Goal: Transaction & Acquisition: Purchase product/service

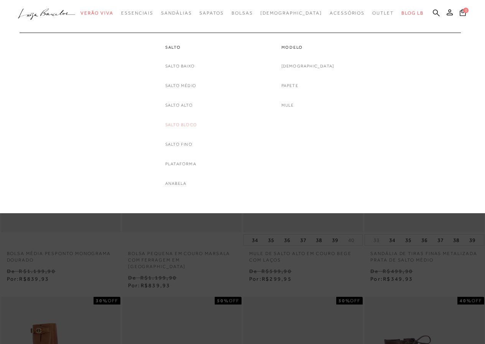
click at [181, 122] on link "Salto Bloco" at bounding box center [181, 125] width 32 height 8
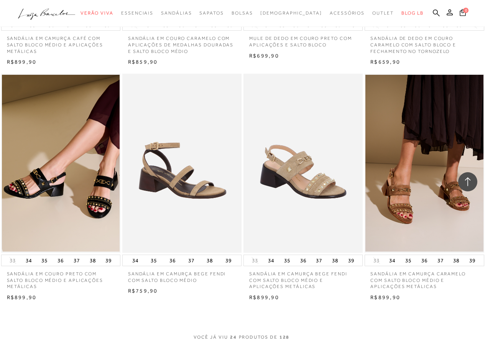
scroll to position [1305, 0]
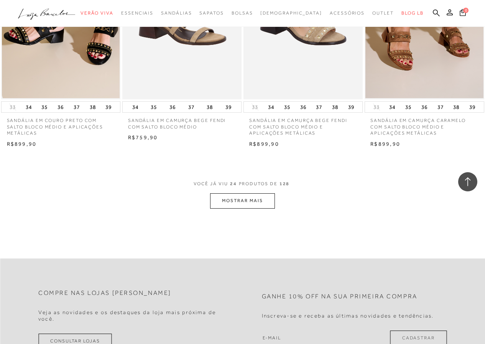
click at [263, 201] on button "MOSTRAR MAIS" at bounding box center [242, 200] width 64 height 15
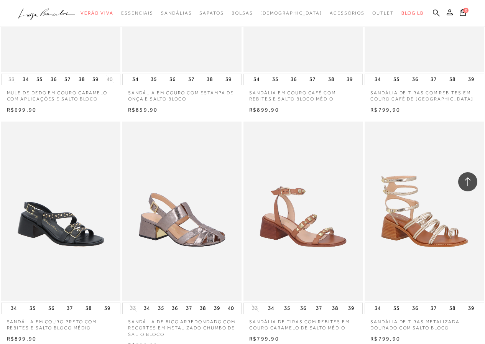
scroll to position [1880, 0]
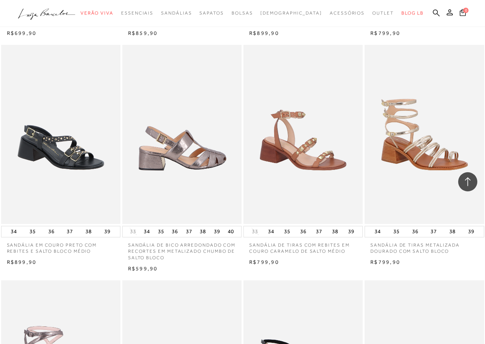
click at [187, 145] on img at bounding box center [182, 134] width 119 height 179
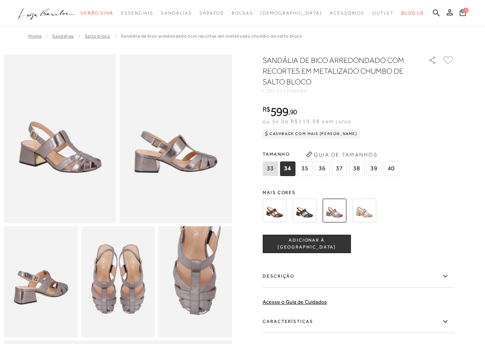
click at [365, 211] on img at bounding box center [365, 211] width 24 height 24
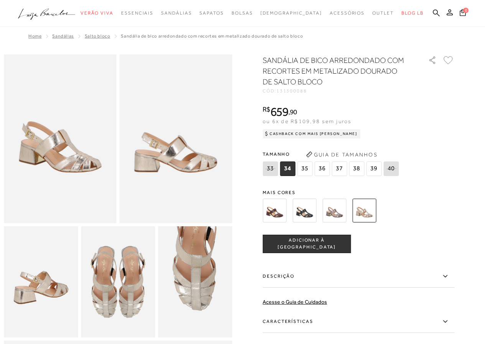
click at [283, 210] on img at bounding box center [275, 211] width 24 height 24
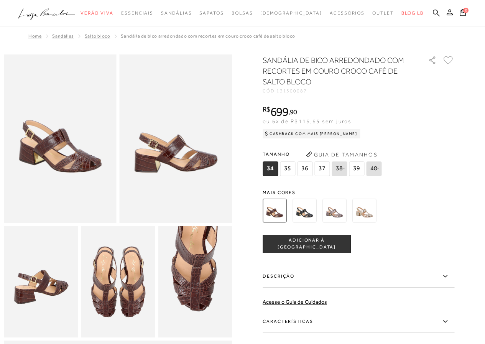
click at [304, 211] on img at bounding box center [305, 211] width 24 height 24
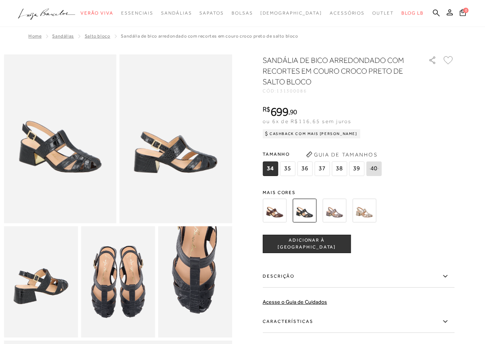
click at [333, 211] on img at bounding box center [335, 211] width 24 height 24
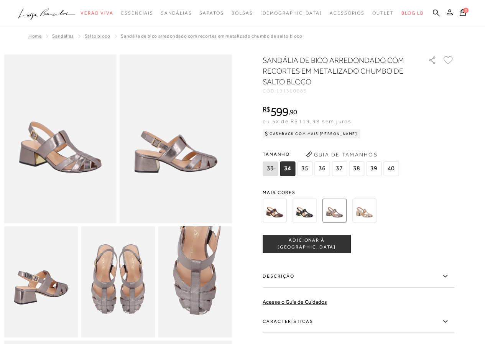
click at [363, 212] on img at bounding box center [365, 211] width 24 height 24
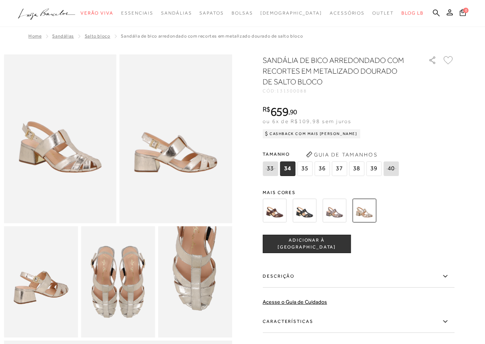
click at [179, 210] on img at bounding box center [176, 138] width 113 height 169
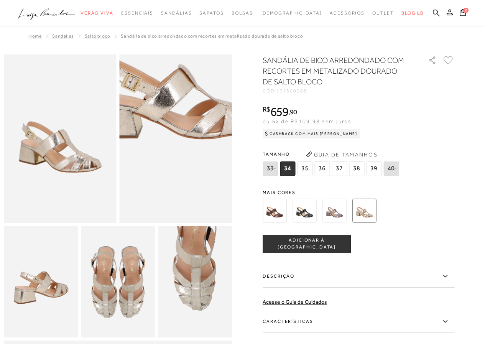
click at [179, 210] on img at bounding box center [173, 72] width 225 height 338
